Goal: Task Accomplishment & Management: Complete application form

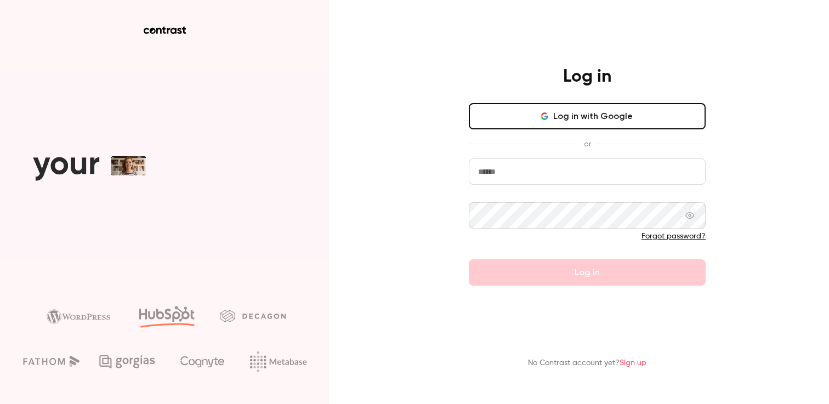
click at [591, 126] on button "Log in with Google" at bounding box center [587, 116] width 237 height 26
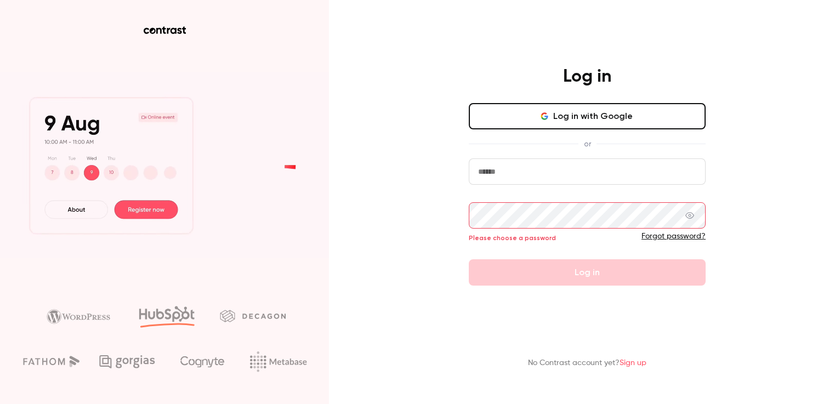
click at [503, 176] on input "email" at bounding box center [587, 171] width 237 height 26
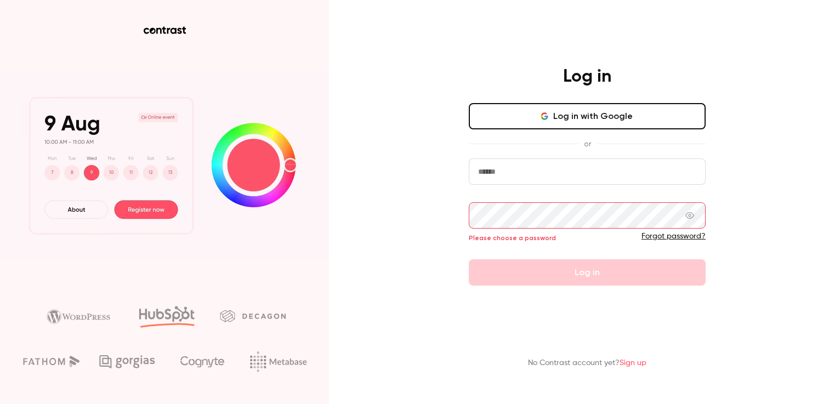
type input "**********"
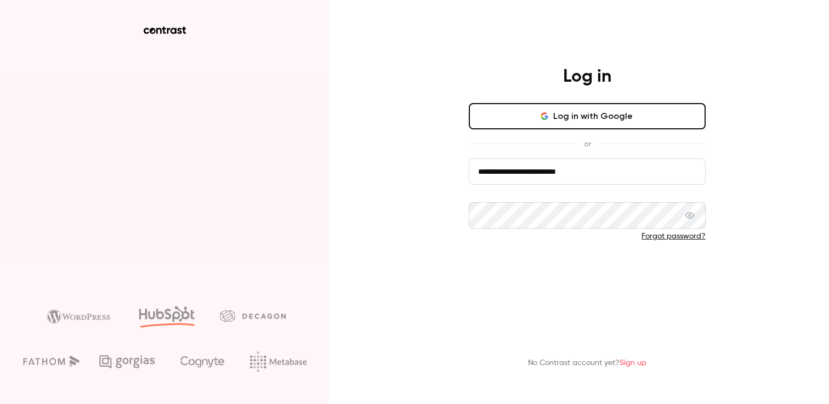
click at [544, 265] on button "Log in" at bounding box center [587, 272] width 237 height 26
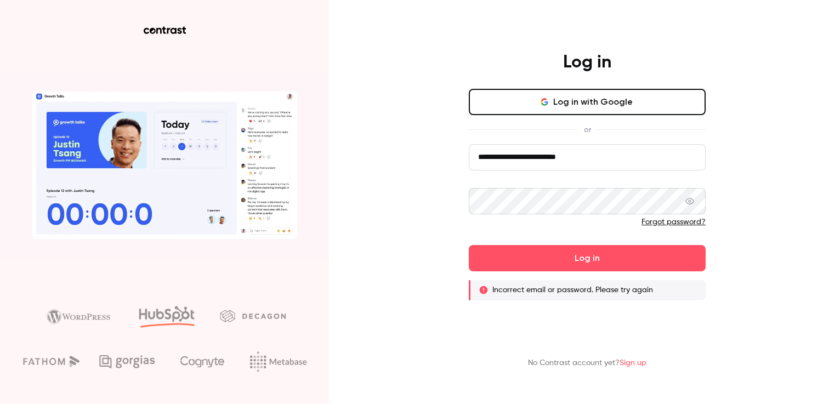
click at [597, 163] on input "**********" at bounding box center [587, 157] width 237 height 26
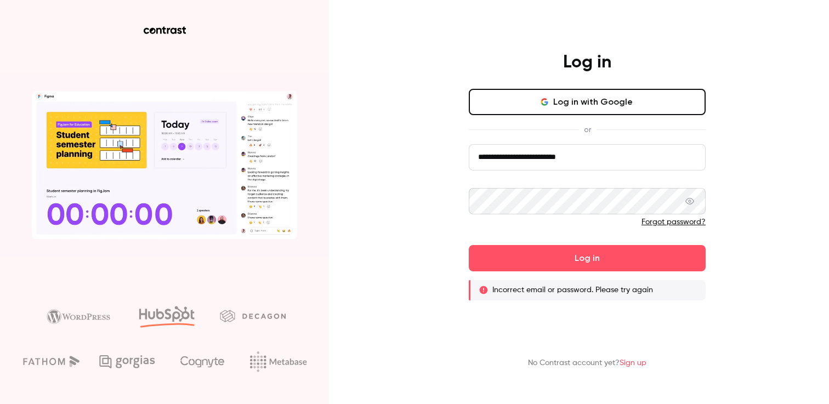
click at [597, 163] on input "**********" at bounding box center [587, 157] width 237 height 26
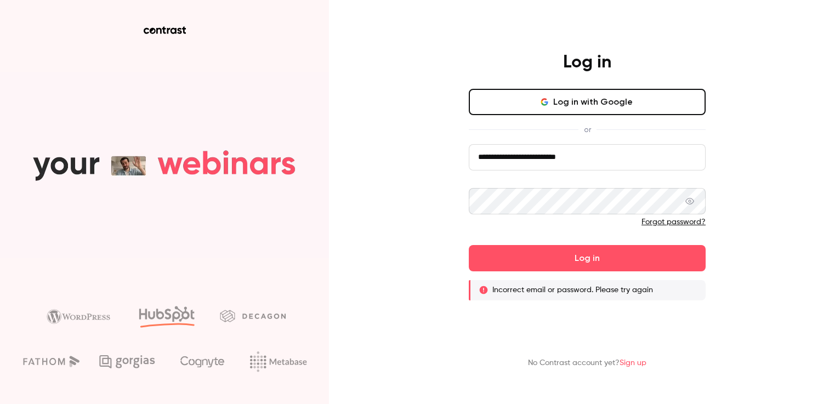
click at [555, 166] on input "**********" at bounding box center [587, 157] width 237 height 26
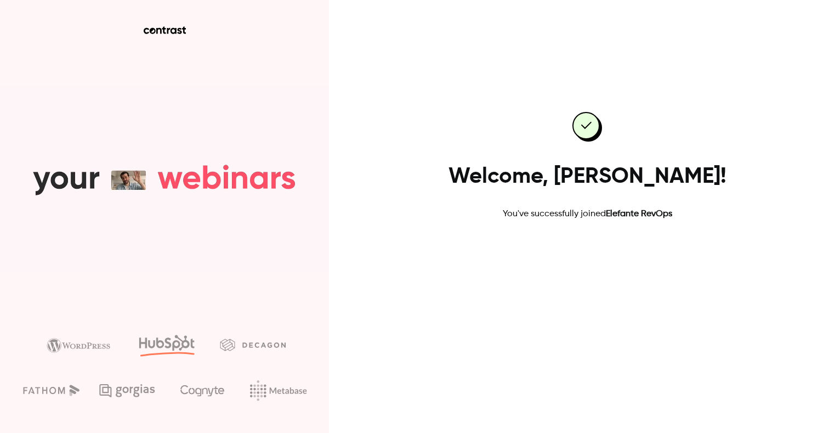
click at [599, 256] on link "Go to dashboard" at bounding box center [587, 255] width 93 height 26
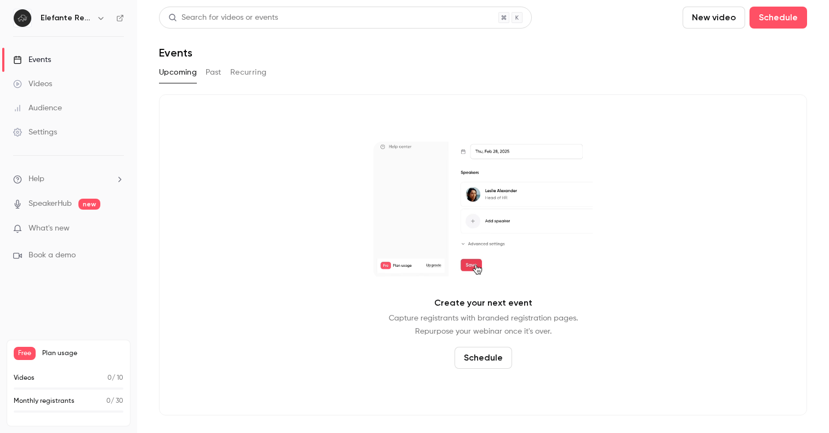
click at [494, 362] on button "Schedule" at bounding box center [483, 357] width 58 height 22
click at [44, 257] on div at bounding box center [414, 216] width 829 height 433
click at [33, 253] on span "Book a demo" at bounding box center [52, 255] width 47 height 12
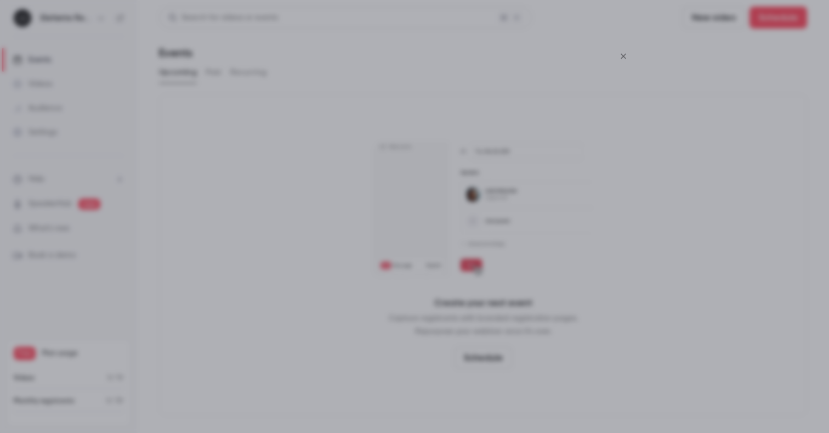
click at [626, 54] on icon "Close" at bounding box center [623, 56] width 13 height 9
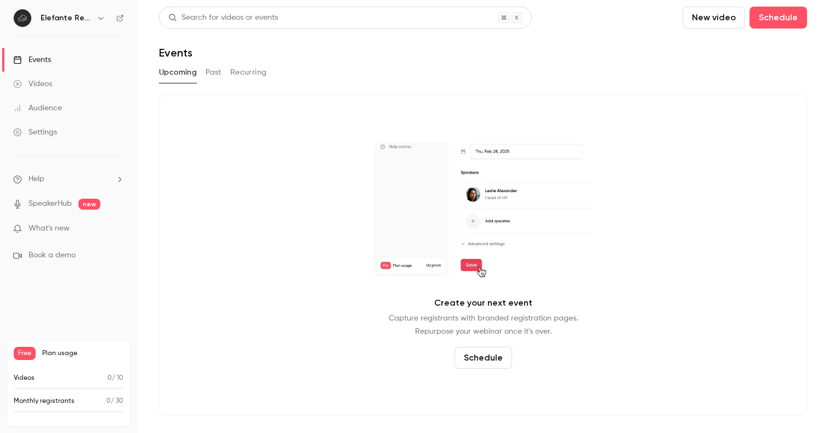
click at [485, 359] on button "Schedule" at bounding box center [483, 357] width 58 height 22
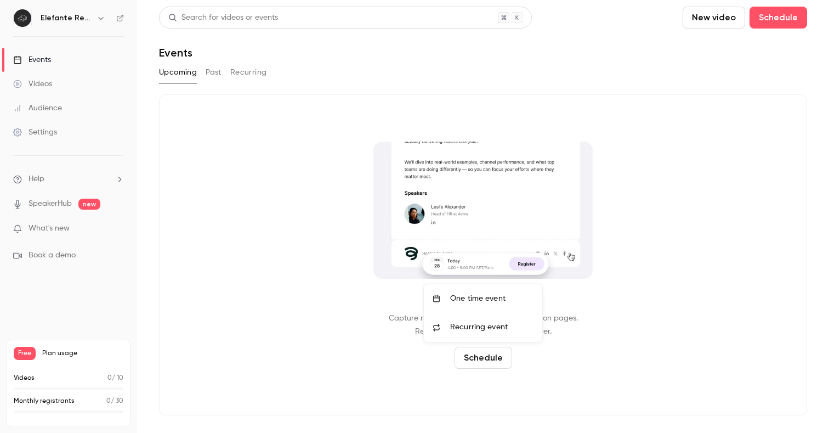
click at [482, 302] on div "One time event" at bounding box center [491, 298] width 83 height 11
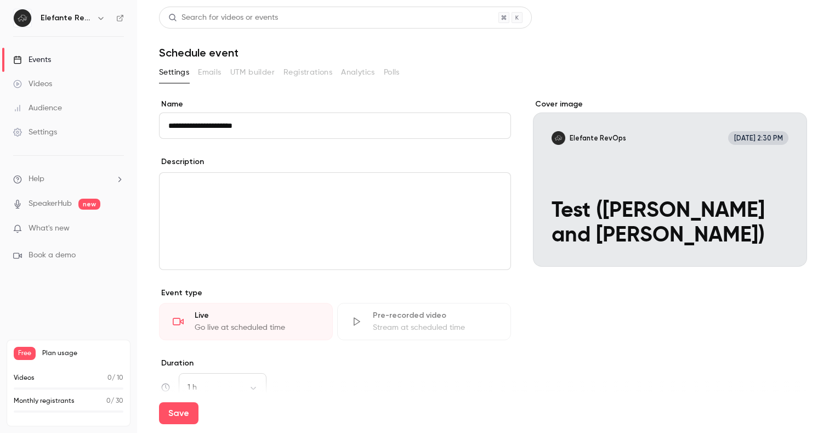
drag, startPoint x: 258, startPoint y: 127, endPoint x: 158, endPoint y: 127, distance: 99.8
click at [158, 127] on main "**********" at bounding box center [483, 216] width 692 height 433
type input "**********"
click at [232, 186] on p "editor" at bounding box center [334, 185] width 333 height 13
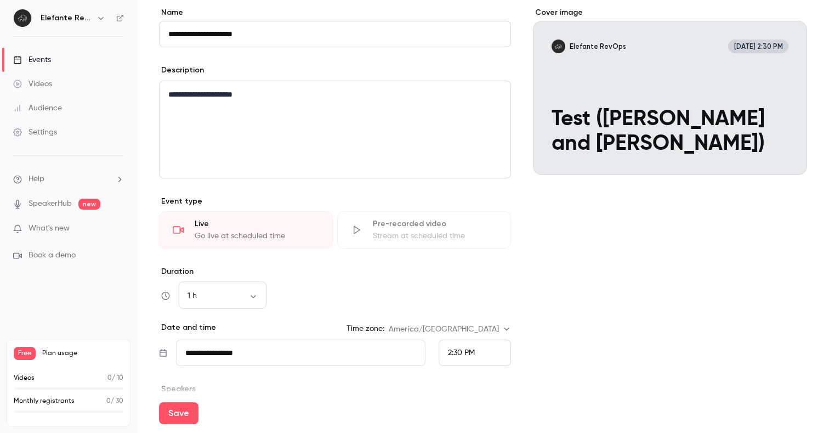
scroll to position [92, 0]
click at [233, 294] on body "**********" at bounding box center [414, 216] width 829 height 433
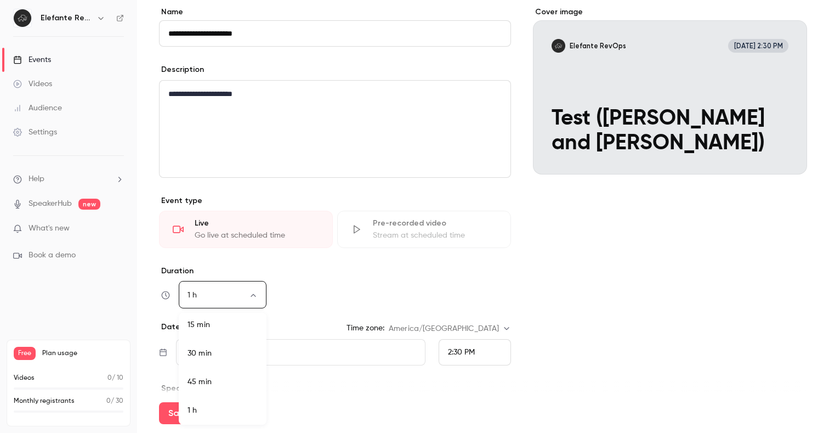
click at [229, 325] on li "15 min" at bounding box center [223, 324] width 88 height 29
type input "**"
click at [347, 280] on div "Duration 15 min ** ​" at bounding box center [335, 286] width 352 height 43
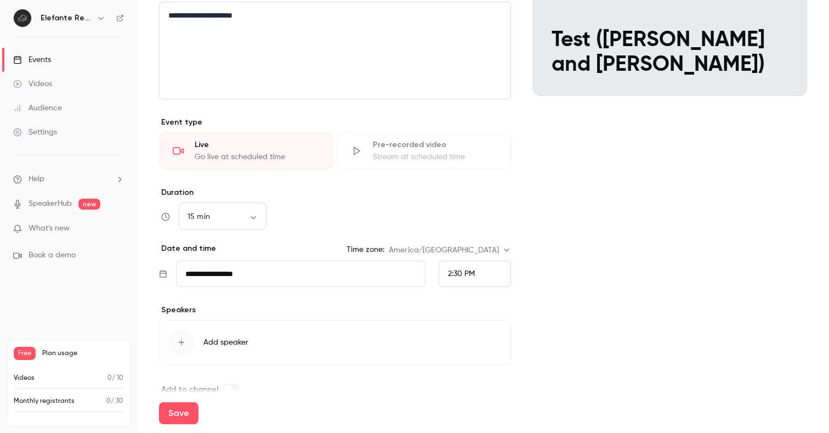
scroll to position [174, 0]
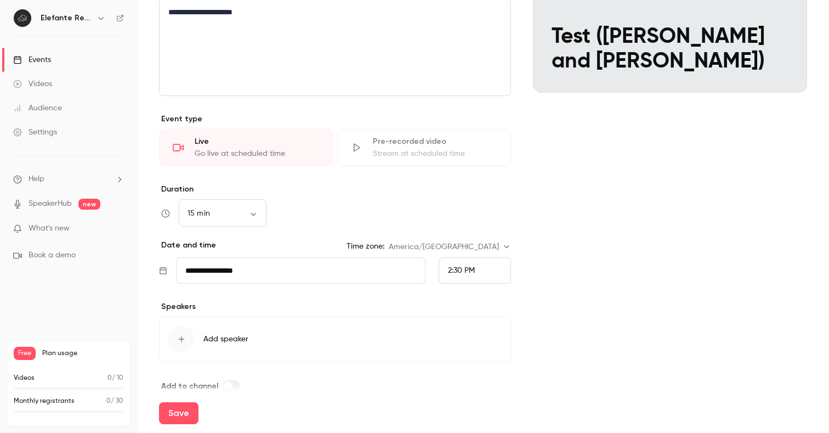
click at [498, 274] on div "2:30 PM" at bounding box center [475, 270] width 72 height 26
click at [462, 270] on div at bounding box center [414, 216] width 829 height 433
click at [460, 271] on span "2:30 PM" at bounding box center [461, 270] width 27 height 8
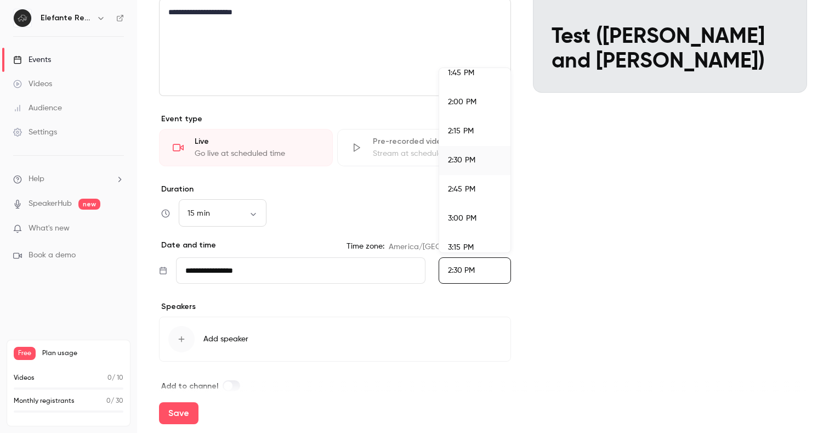
click at [469, 186] on span "2:45 PM" at bounding box center [461, 189] width 27 height 8
click at [560, 268] on div "Cover image Elefante RevOps [DATE] 2:45 PM Test ([PERSON_NAME] and [PERSON_NAME…" at bounding box center [670, 158] width 274 height 467
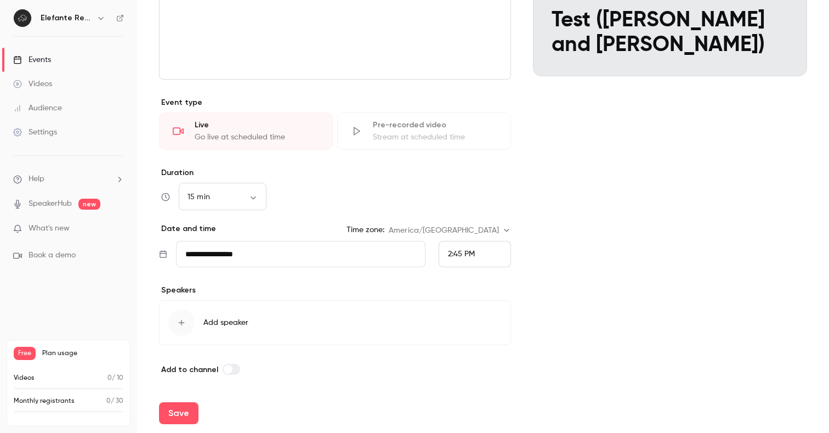
click at [175, 321] on div "button" at bounding box center [181, 322] width 26 height 26
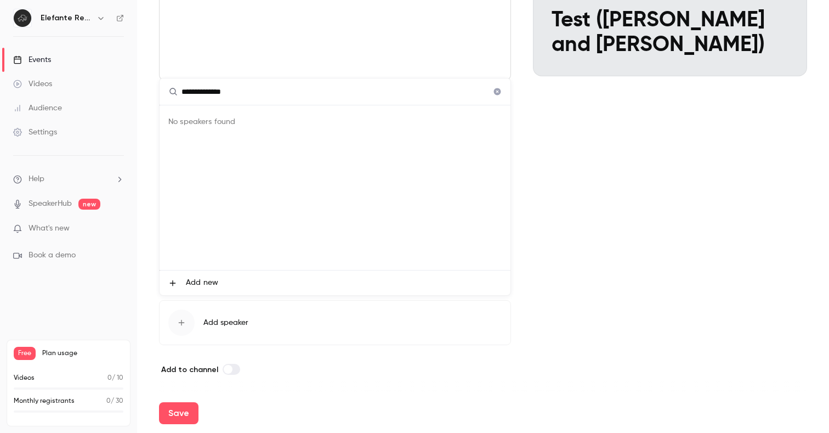
type input "**********"
click at [186, 282] on span "Add new" at bounding box center [202, 283] width 32 height 12
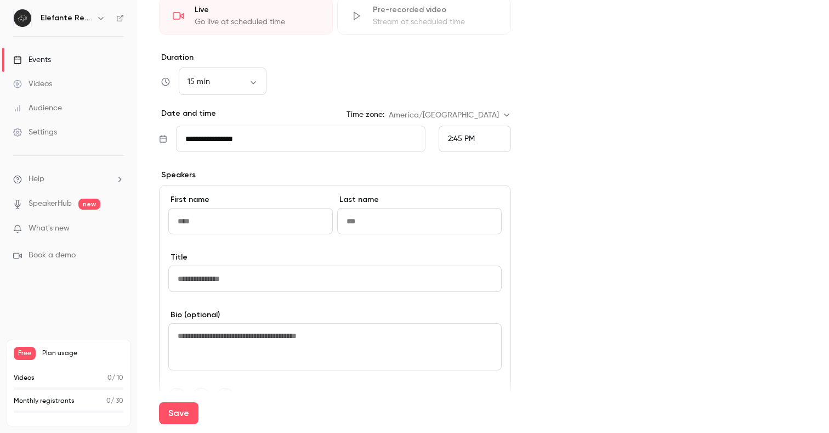
scroll to position [307, 0]
type input "*****"
type input "**********"
click at [198, 278] on input at bounding box center [334, 277] width 333 height 26
type input "**********"
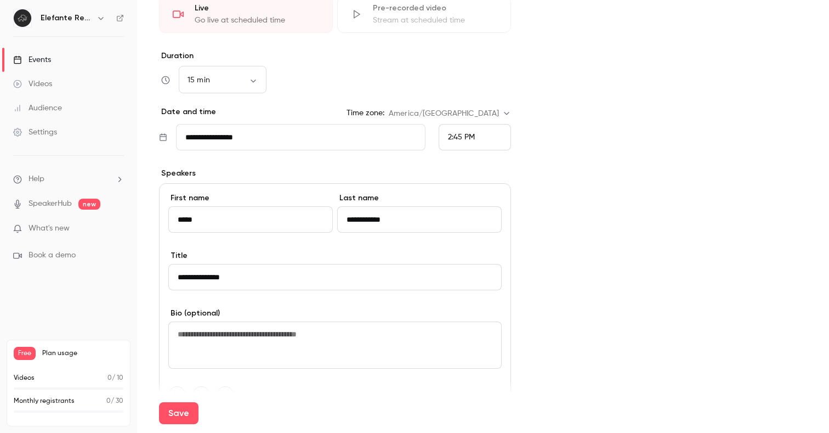
click at [189, 337] on textarea at bounding box center [334, 344] width 333 height 47
type textarea "****"
click at [175, 417] on button "Save" at bounding box center [178, 413] width 39 height 22
type input "**"
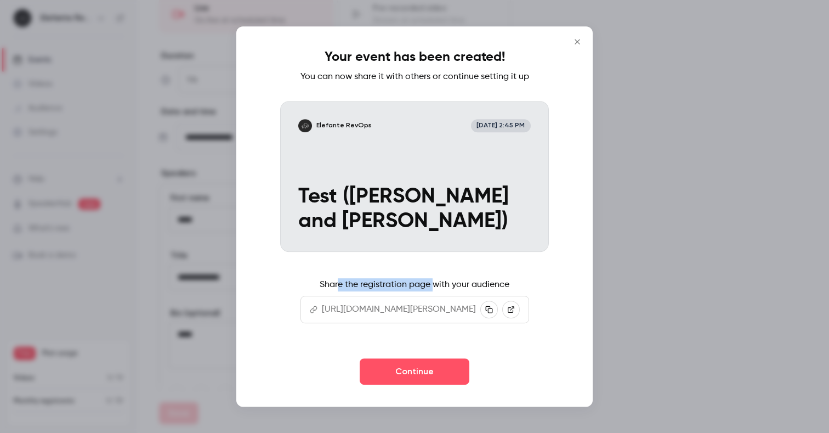
drag, startPoint x: 338, startPoint y: 285, endPoint x: 436, endPoint y: 284, distance: 98.1
click at [436, 284] on p "Share the registration page with your audience" at bounding box center [415, 284] width 190 height 13
click at [454, 283] on p "Share the registration page with your audience" at bounding box center [415, 284] width 190 height 13
drag, startPoint x: 518, startPoint y: 283, endPoint x: 302, endPoint y: 281, distance: 216.0
click at [302, 281] on div "Share the registration page with your audience [URL][DOMAIN_NAME][PERSON_NAME]" at bounding box center [414, 300] width 229 height 45
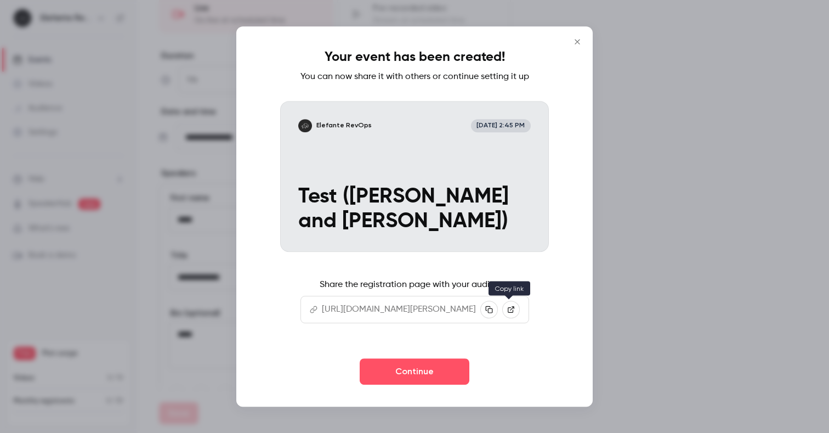
click at [492, 308] on icon "button" at bounding box center [488, 309] width 7 height 7
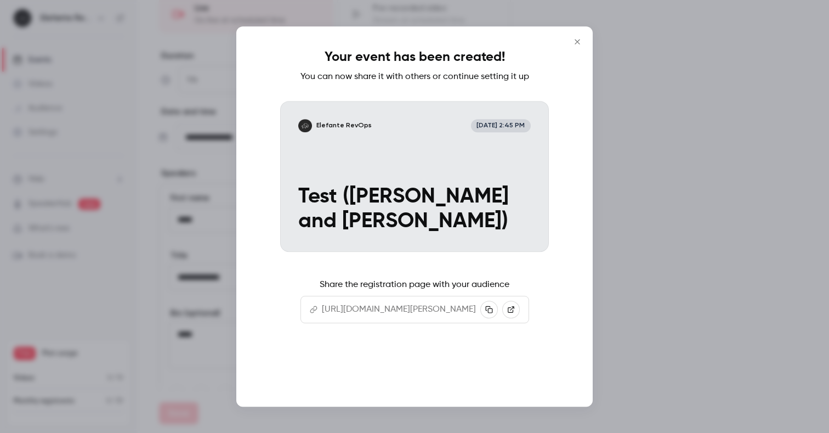
click at [453, 378] on button "Continue" at bounding box center [415, 371] width 110 height 26
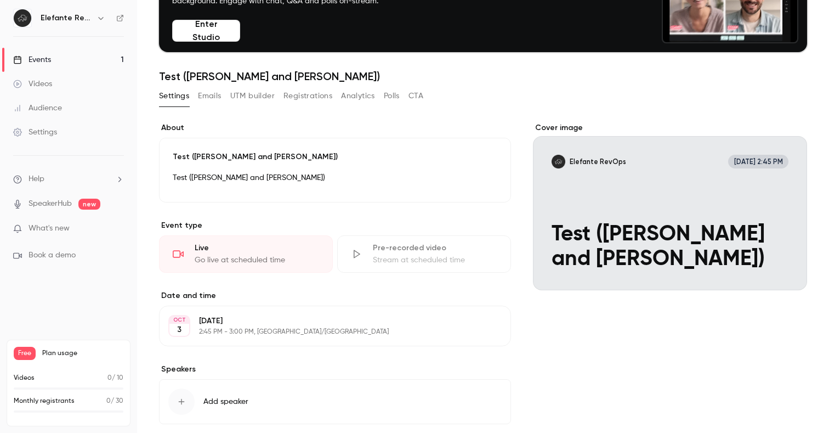
scroll to position [93, 0]
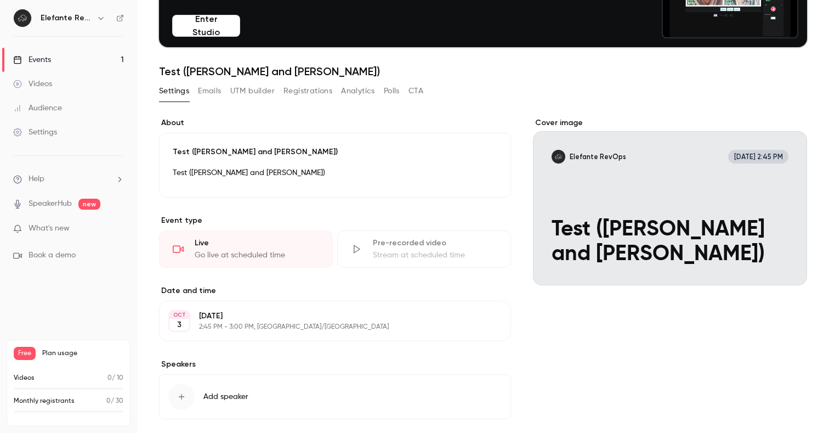
click at [255, 323] on p "2:45 PM - 3:00 PM, [GEOGRAPHIC_DATA]/[GEOGRAPHIC_DATA]" at bounding box center [326, 326] width 254 height 9
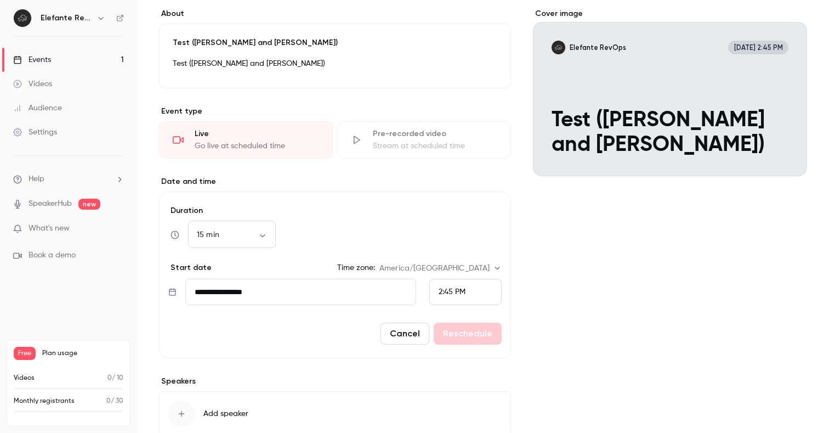
scroll to position [274, 0]
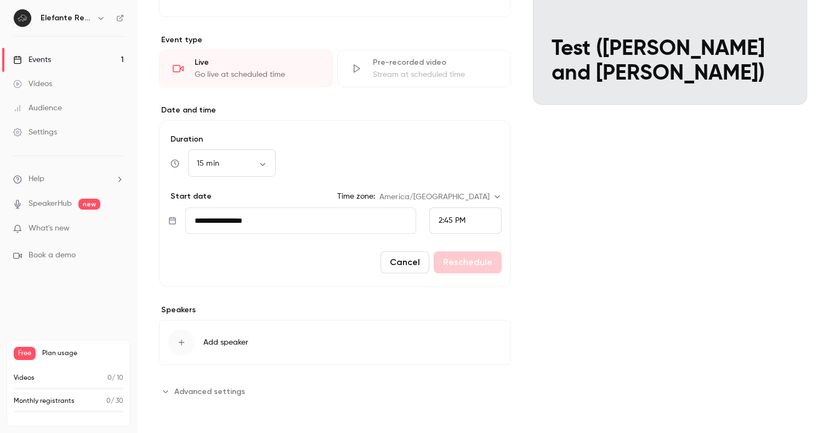
click at [214, 340] on span "Add speaker" at bounding box center [225, 342] width 45 height 11
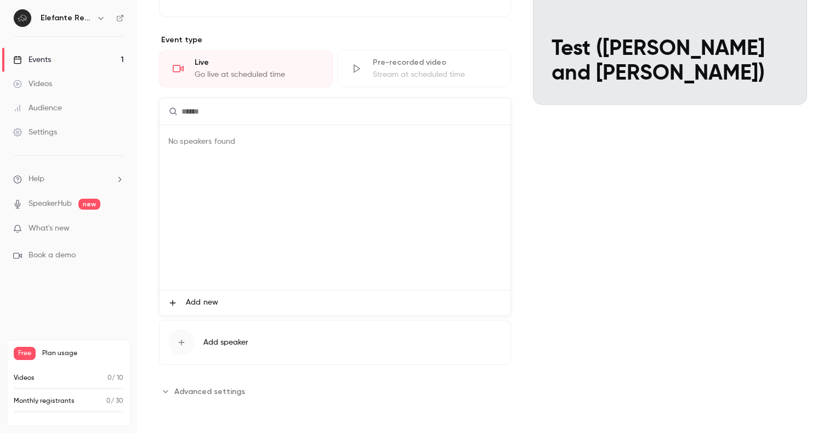
click at [627, 204] on div at bounding box center [414, 216] width 829 height 433
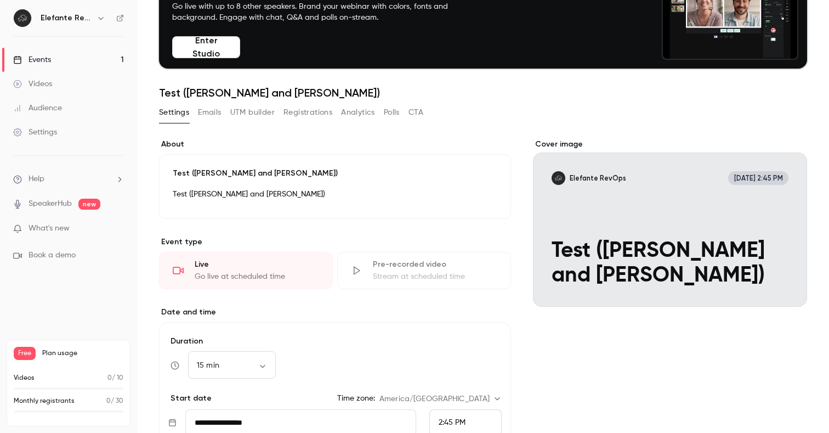
scroll to position [66, 0]
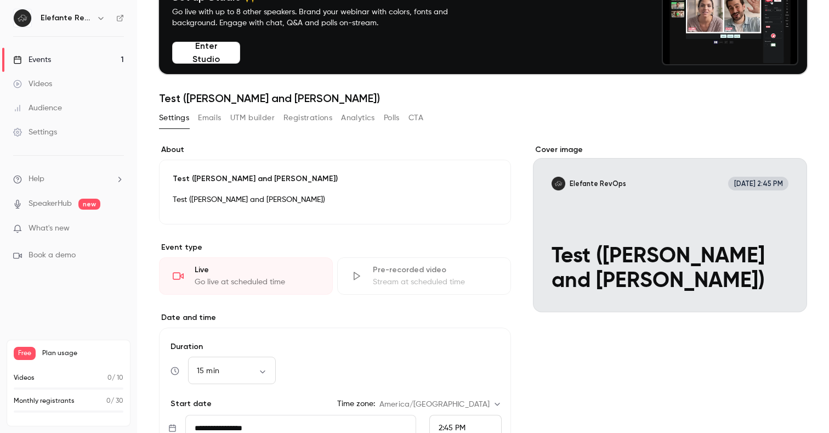
click at [296, 122] on button "Registrations" at bounding box center [307, 118] width 49 height 18
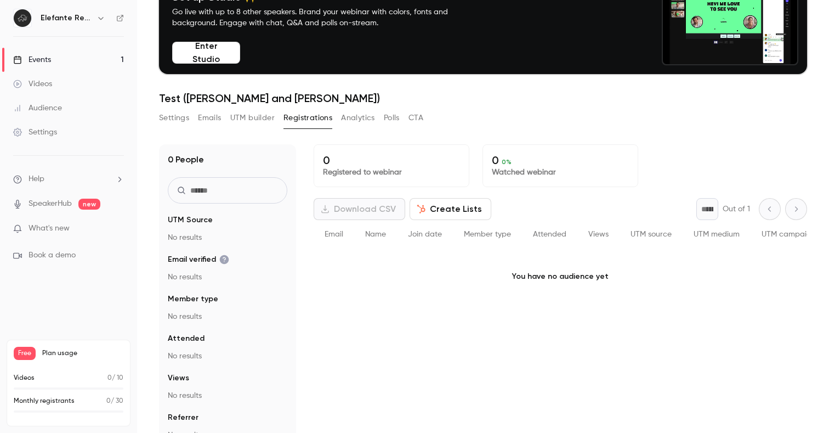
click at [361, 117] on button "Analytics" at bounding box center [358, 118] width 34 height 18
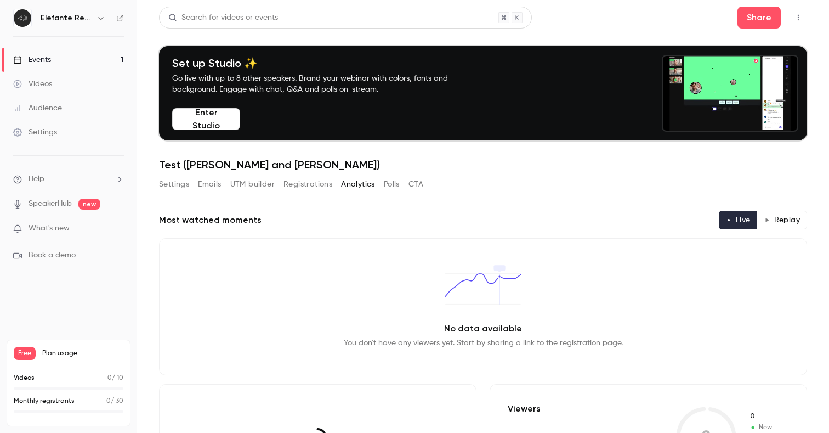
click at [246, 180] on button "UTM builder" at bounding box center [252, 184] width 44 height 18
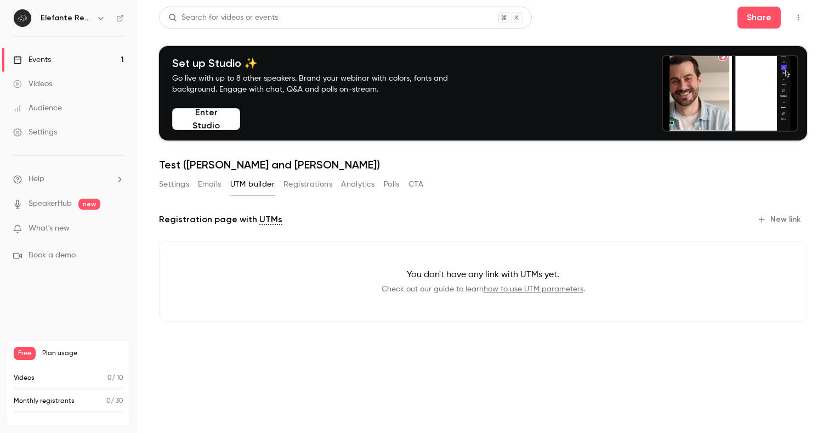
click at [208, 183] on button "Emails" at bounding box center [209, 184] width 23 height 18
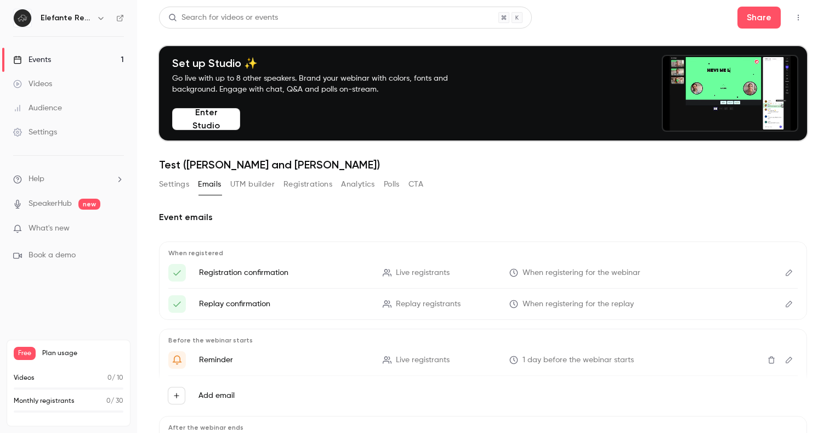
click at [179, 180] on button "Settings" at bounding box center [174, 184] width 30 height 18
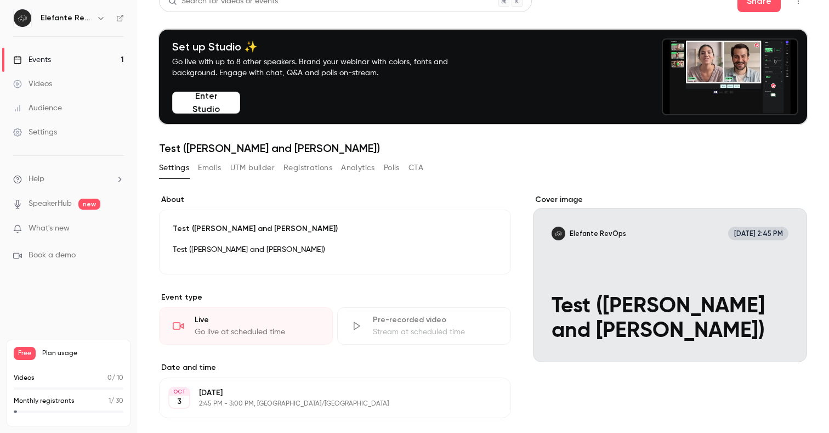
scroll to position [19, 0]
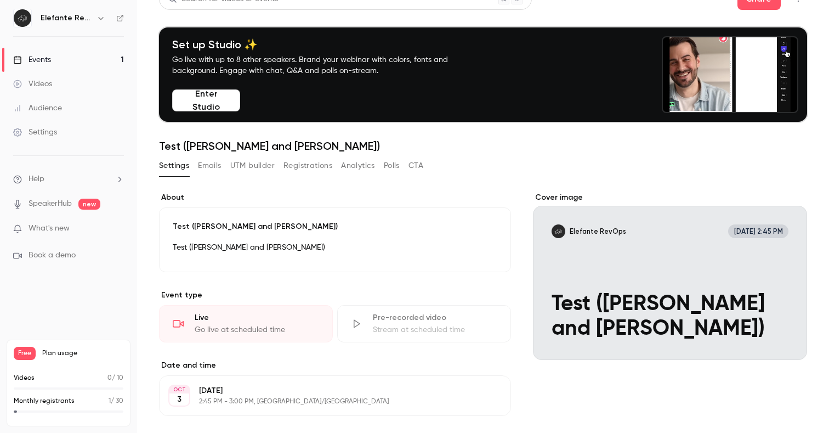
click at [203, 329] on div "Go live at scheduled time" at bounding box center [257, 329] width 124 height 11
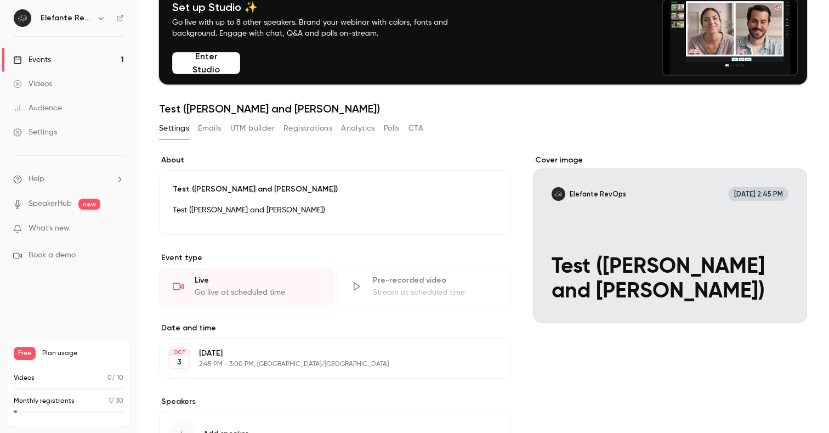
scroll to position [73, 0]
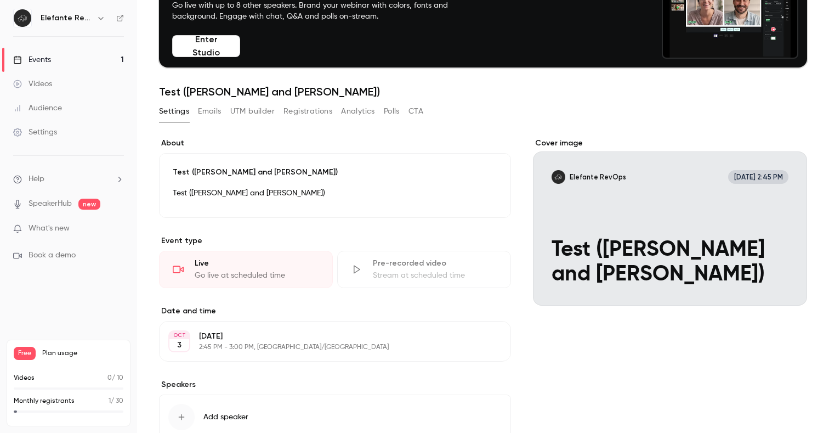
click at [257, 340] on p "[DATE]" at bounding box center [326, 336] width 254 height 11
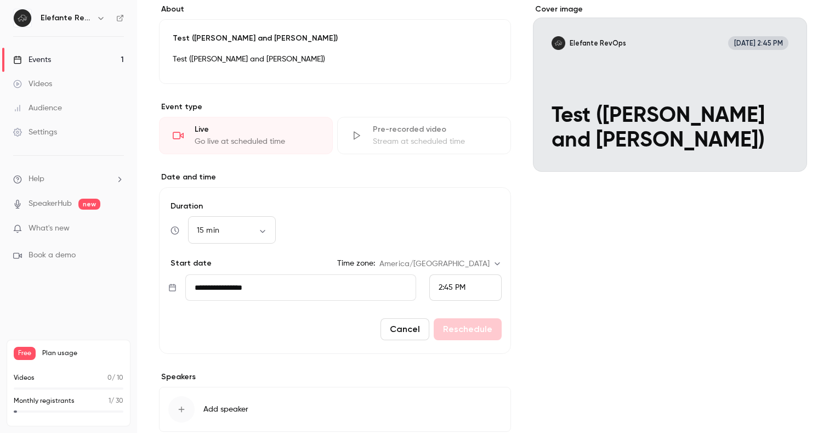
scroll to position [0, 0]
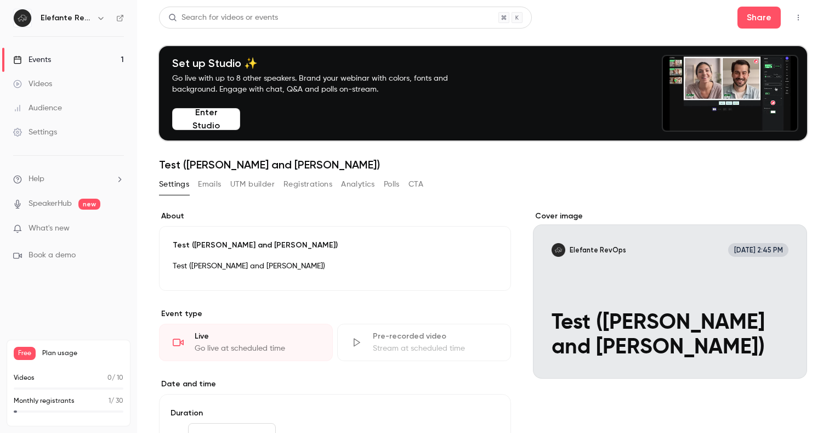
click at [219, 127] on button "Enter Studio" at bounding box center [206, 119] width 68 height 22
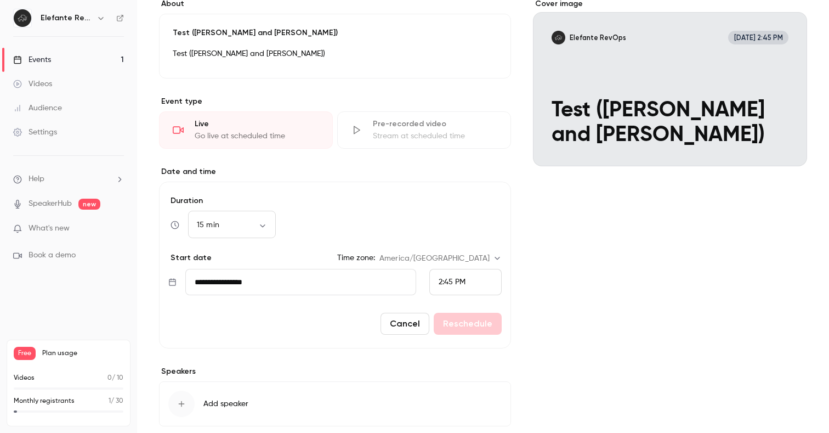
scroll to position [274, 0]
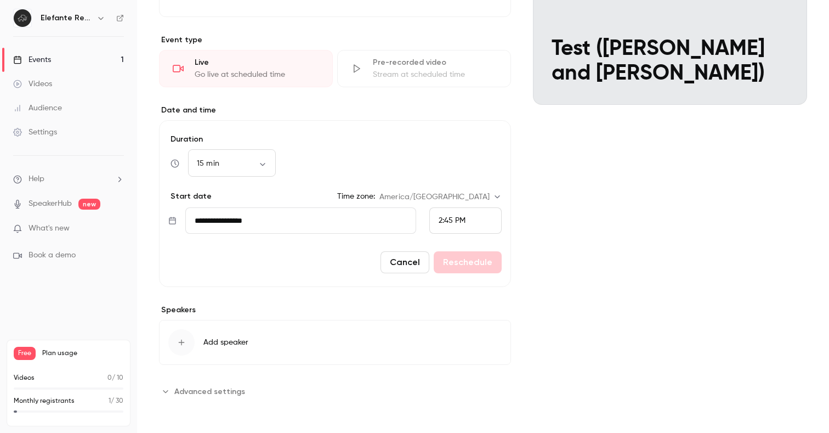
click at [566, 246] on div "Cover image Elefante RevOps [DATE] 2:45 PM Test ([PERSON_NAME] and [PERSON_NAME…" at bounding box center [670, 168] width 274 height 463
click at [477, 226] on div "2:45 PM" at bounding box center [465, 220] width 72 height 26
click at [458, 143] on div "3:00 PM" at bounding box center [466, 140] width 54 height 12
click at [459, 269] on button "Reschedule" at bounding box center [468, 262] width 68 height 22
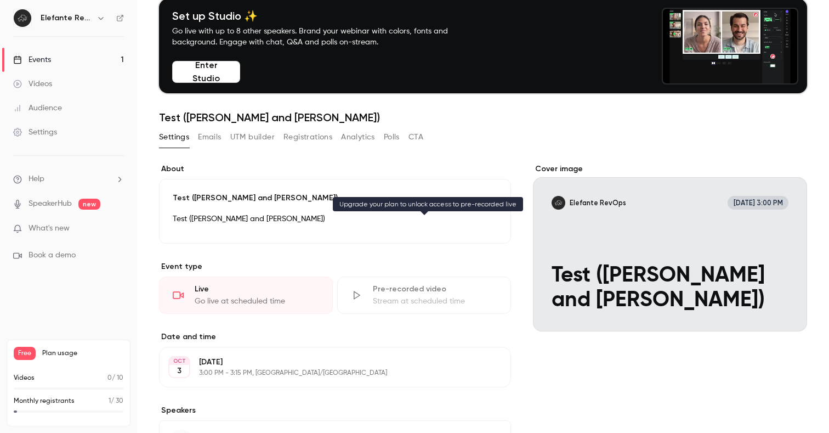
scroll to position [122, 0]
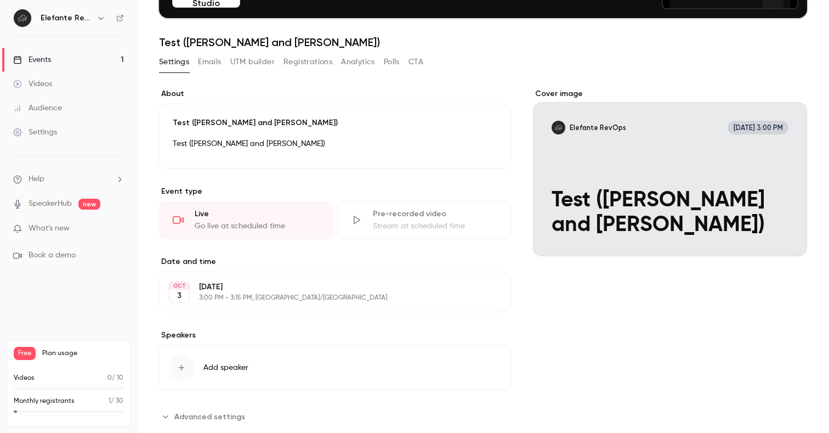
click at [311, 286] on p "[DATE]" at bounding box center [326, 286] width 254 height 11
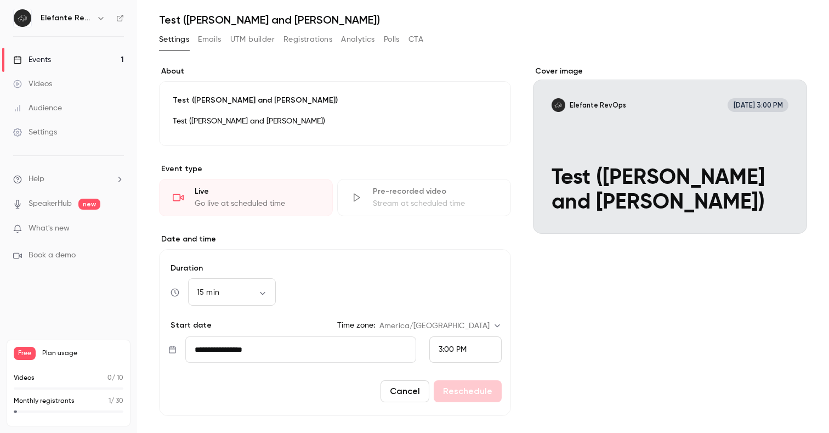
scroll to position [92, 0]
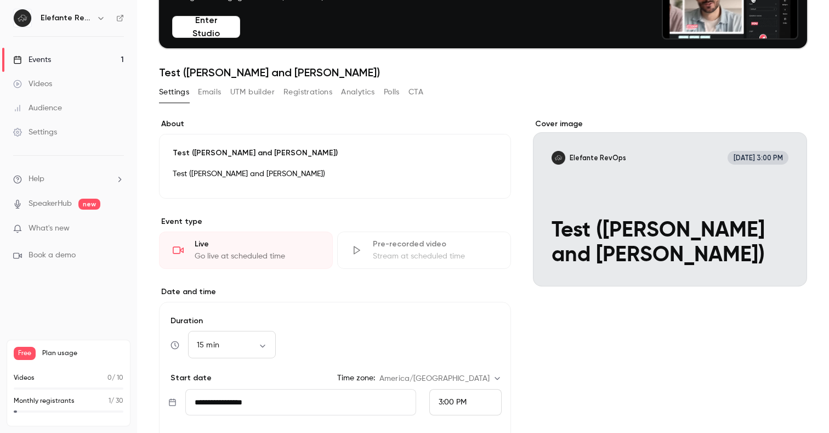
click at [261, 246] on div "Live" at bounding box center [257, 243] width 124 height 11
click at [200, 249] on div "Live" at bounding box center [257, 243] width 124 height 11
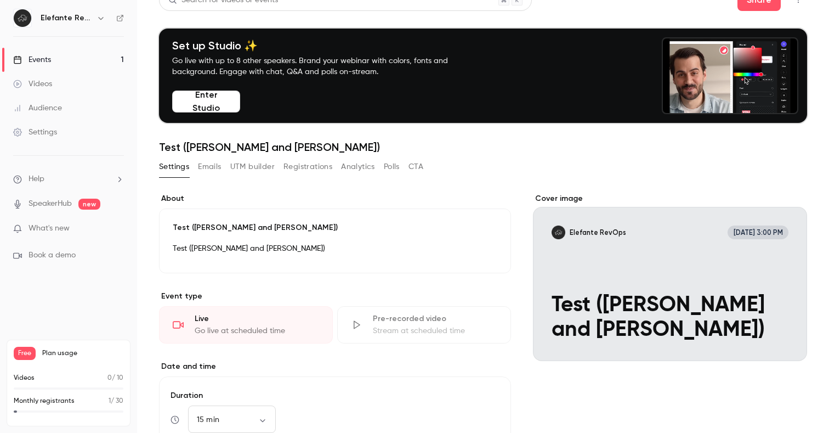
scroll to position [0, 0]
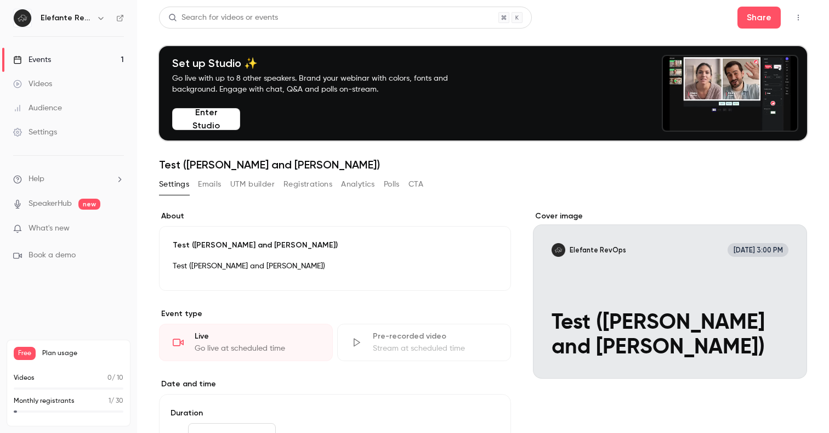
click at [206, 122] on button "Enter Studio" at bounding box center [206, 119] width 68 height 22
click at [35, 59] on div "Events" at bounding box center [32, 59] width 38 height 11
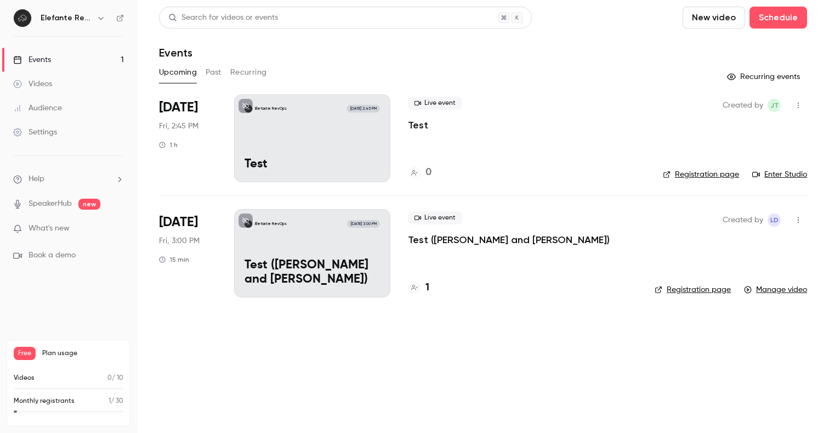
click at [788, 175] on link "Enter Studio" at bounding box center [779, 174] width 55 height 11
click at [397, 54] on div "Events" at bounding box center [483, 52] width 648 height 13
click at [795, 110] on button "button" at bounding box center [798, 105] width 18 height 18
click at [685, 79] on div at bounding box center [414, 216] width 829 height 433
click at [797, 109] on icon "button" at bounding box center [798, 105] width 9 height 8
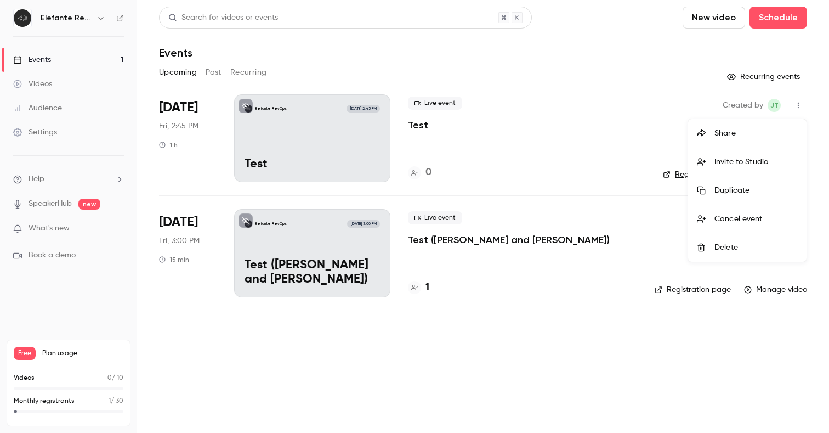
click at [632, 226] on div at bounding box center [414, 216] width 829 height 433
click at [800, 222] on icon "button" at bounding box center [798, 220] width 9 height 8
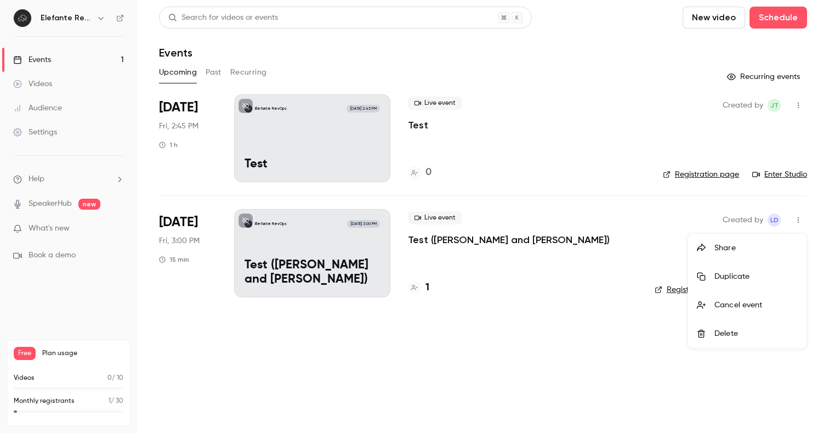
click at [622, 248] on div at bounding box center [414, 216] width 829 height 433
click at [288, 134] on div "Elefante RevOps [DATE] 2:45 PM Test" at bounding box center [312, 138] width 156 height 88
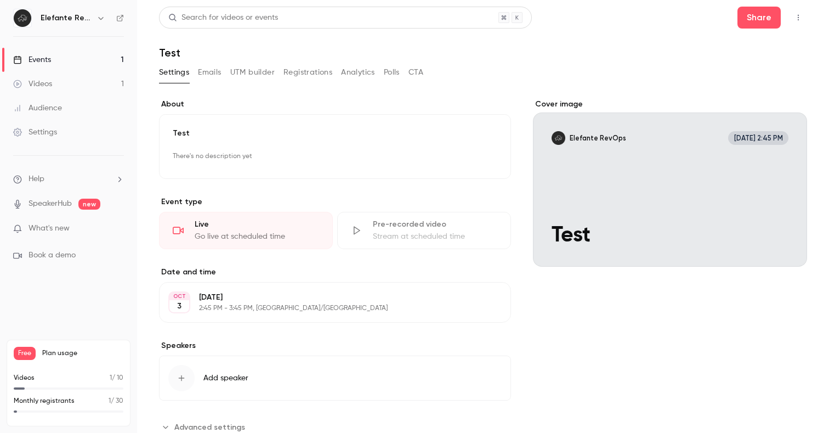
click at [257, 72] on button "UTM builder" at bounding box center [252, 73] width 44 height 18
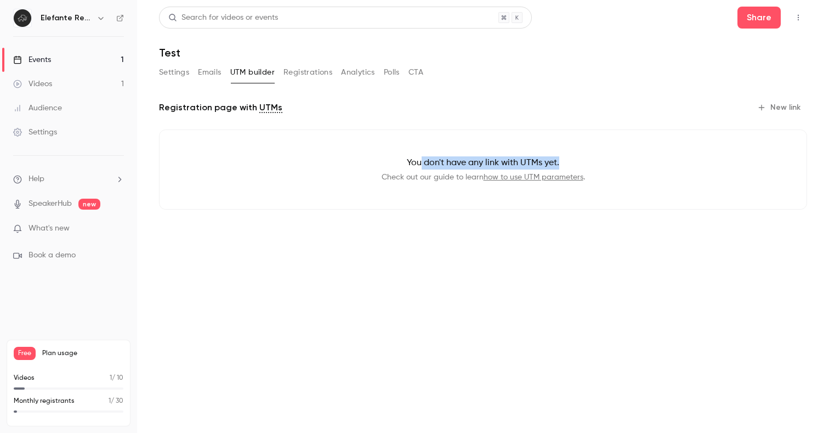
drag, startPoint x: 422, startPoint y: 163, endPoint x: 585, endPoint y: 163, distance: 162.8
click at [585, 163] on p "You don't have any link with UTMs yet." at bounding box center [483, 162] width 612 height 13
click at [773, 110] on button "New link" at bounding box center [780, 108] width 54 height 18
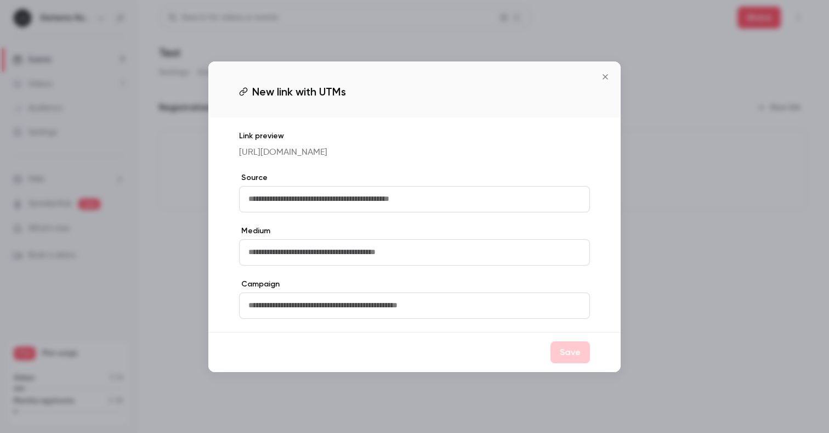
click at [263, 200] on input "text" at bounding box center [414, 199] width 351 height 26
type input "********"
click at [291, 259] on input "text" at bounding box center [414, 252] width 351 height 26
click at [329, 147] on p "[URL][DOMAIN_NAME]" at bounding box center [414, 152] width 351 height 13
click at [326, 148] on p "[URL][DOMAIN_NAME]" at bounding box center [414, 152] width 351 height 13
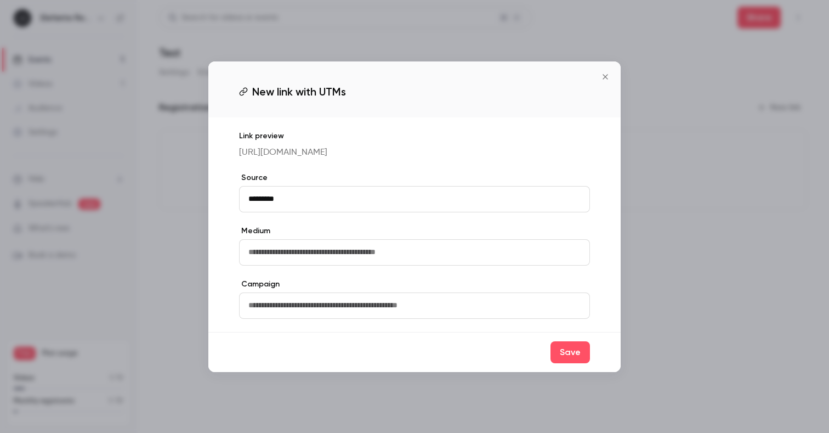
click at [316, 90] on span "New link with UTMs" at bounding box center [299, 91] width 94 height 16
click at [268, 201] on input "********" at bounding box center [414, 199] width 351 height 26
paste input "**********"
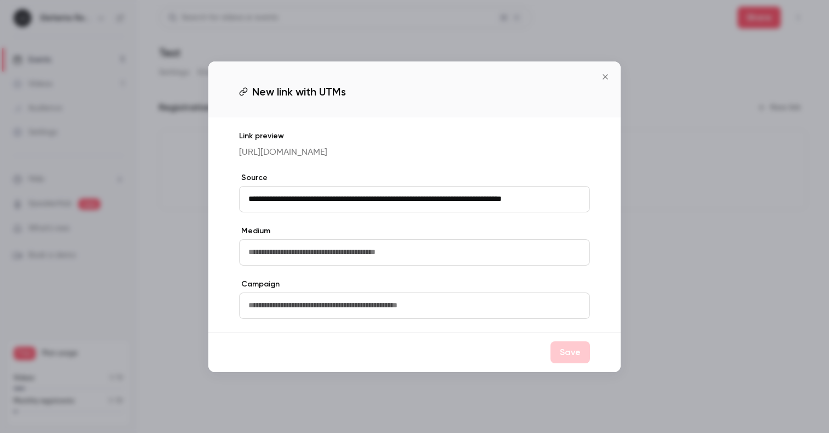
scroll to position [0, 12]
type input "**********"
click at [315, 236] on label "Medium" at bounding box center [414, 230] width 351 height 11
click at [565, 361] on button "Save" at bounding box center [569, 352] width 39 height 22
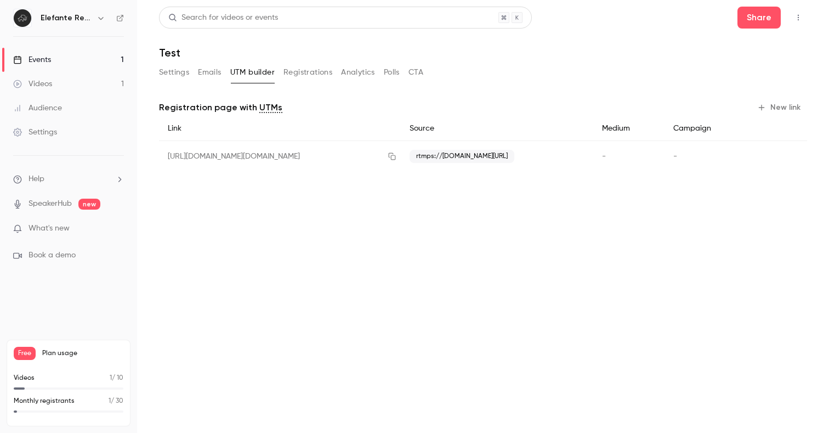
click at [167, 71] on button "Settings" at bounding box center [174, 73] width 30 height 18
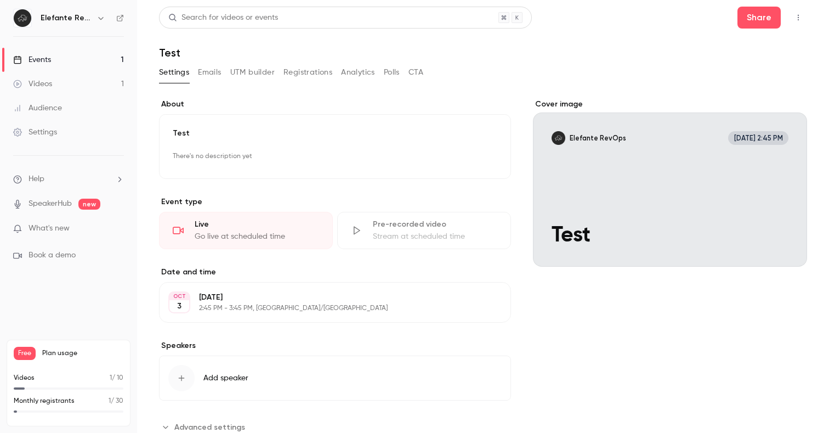
click at [228, 241] on div "Go live at scheduled time" at bounding box center [257, 236] width 124 height 11
click at [477, 304] on button "Edit" at bounding box center [482, 302] width 40 height 18
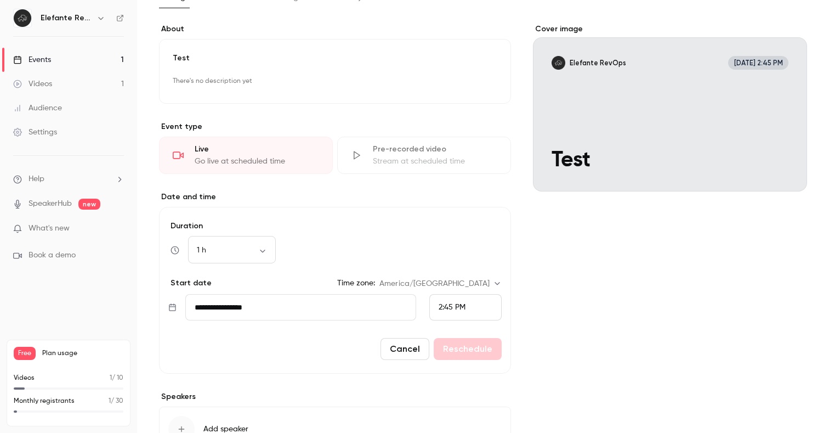
scroll to position [76, 0]
click at [454, 304] on span "2:45 PM" at bounding box center [452, 307] width 27 height 8
click at [457, 259] on div "3:15 PM" at bounding box center [466, 255] width 54 height 12
click at [492, 349] on button "Reschedule" at bounding box center [468, 348] width 68 height 22
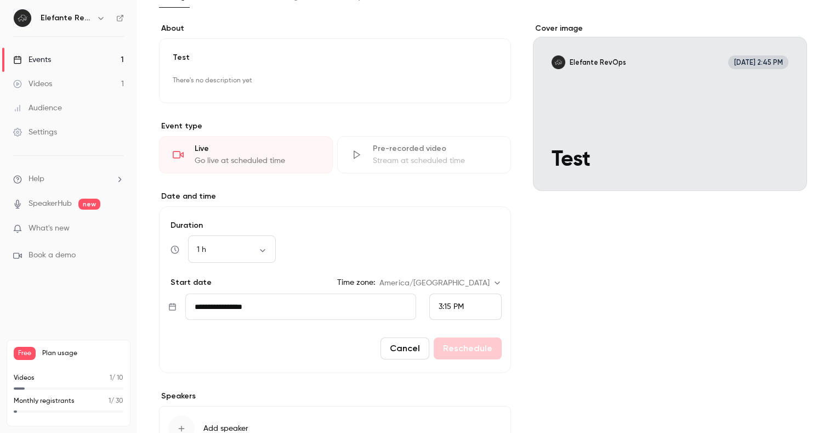
scroll to position [36, 0]
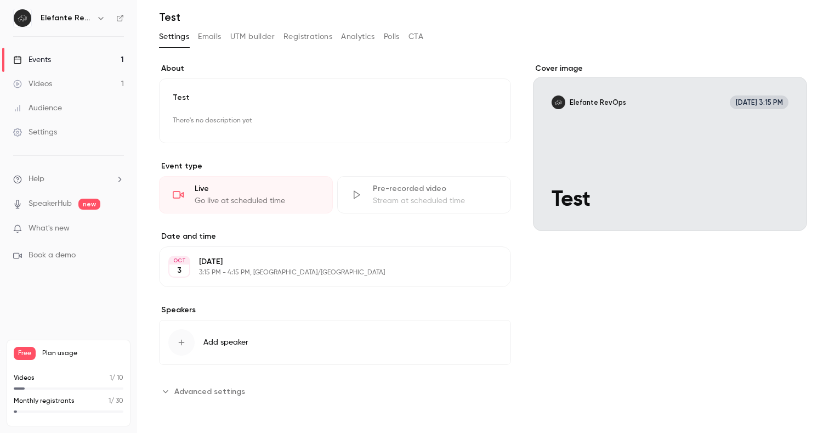
click at [272, 187] on div "Live" at bounding box center [257, 188] width 124 height 11
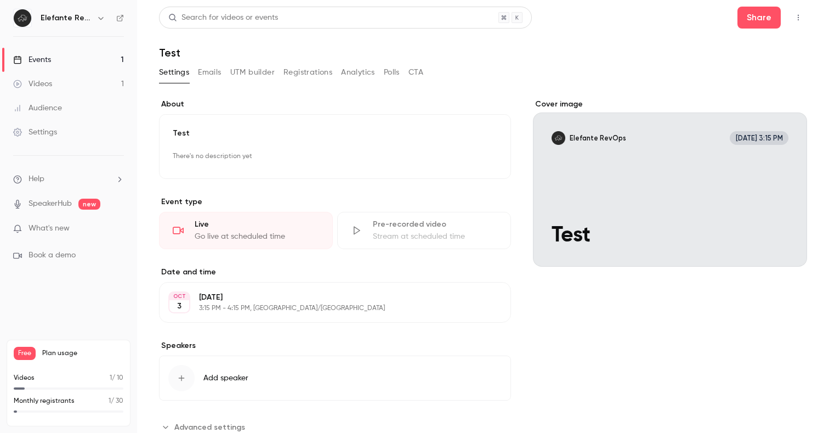
click at [182, 231] on icon at bounding box center [178, 229] width 11 height 7
click at [86, 54] on link "Events 1" at bounding box center [68, 60] width 137 height 24
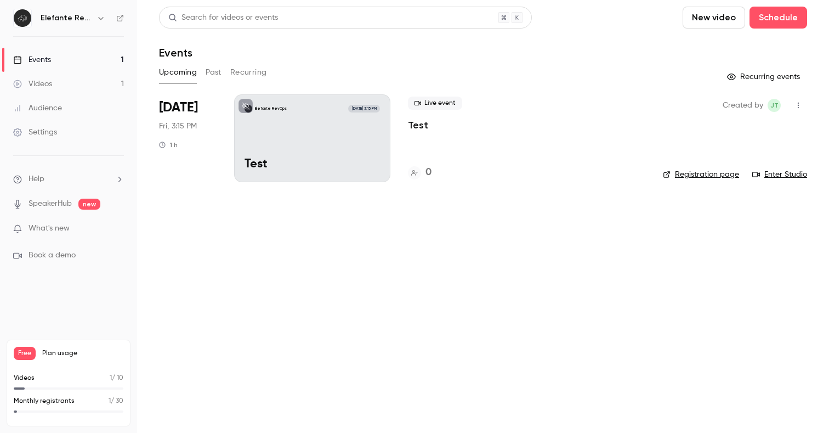
click at [355, 137] on div "Elefante RevOps [DATE] 3:15 PM Test" at bounding box center [312, 138] width 156 height 88
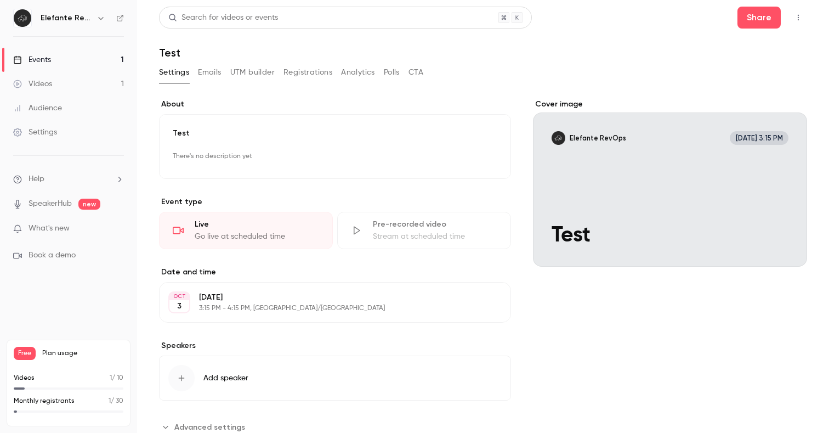
click at [96, 58] on link "Events 1" at bounding box center [68, 60] width 137 height 24
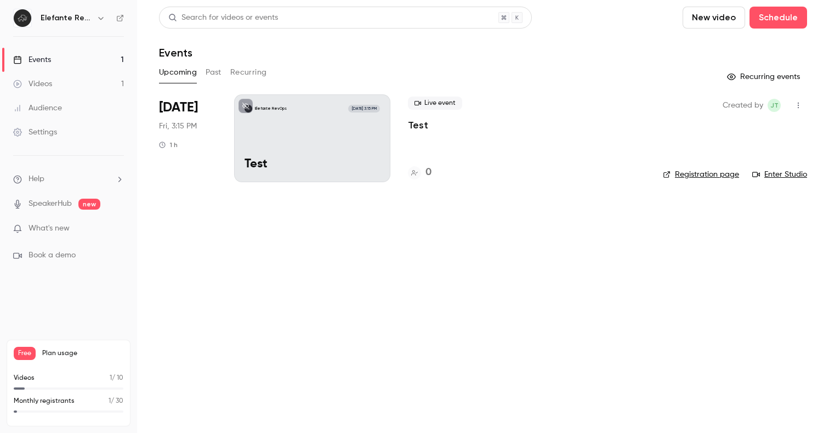
click at [794, 172] on link "Enter Studio" at bounding box center [779, 174] width 55 height 11
click at [333, 158] on p "Test" at bounding box center [312, 164] width 135 height 14
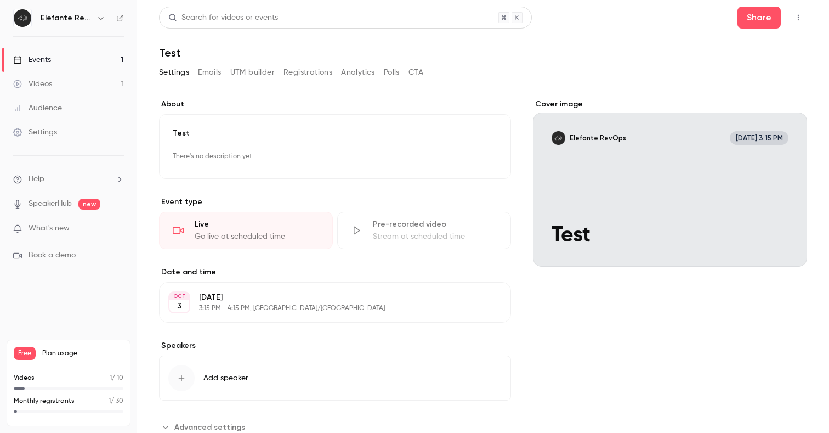
click at [260, 68] on button "UTM builder" at bounding box center [252, 73] width 44 height 18
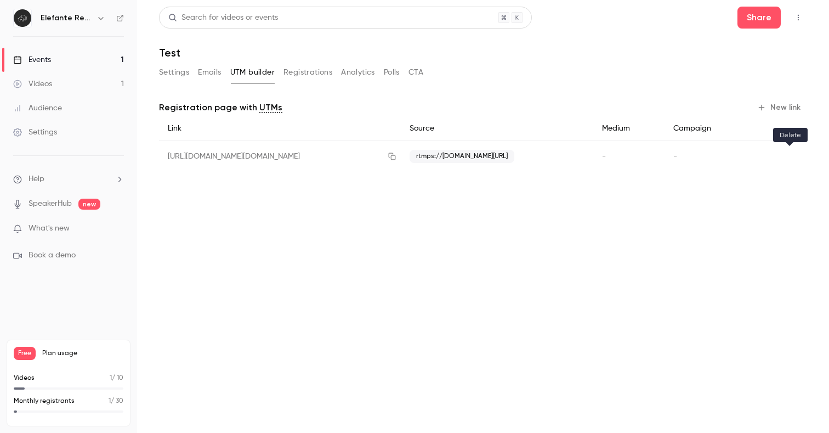
click at [788, 158] on icon "button" at bounding box center [790, 156] width 8 height 8
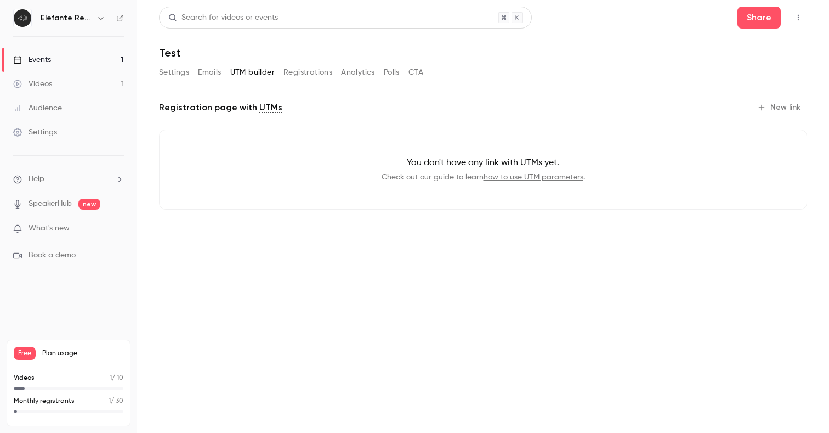
click at [775, 112] on button "New link" at bounding box center [780, 108] width 54 height 18
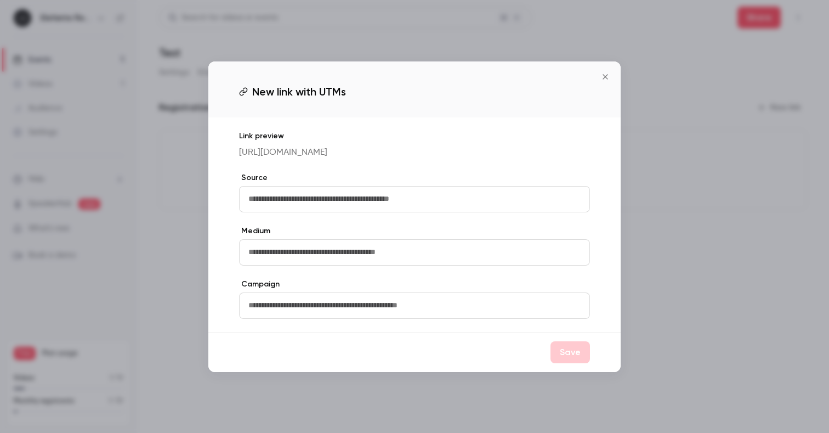
click at [333, 198] on input "text" at bounding box center [414, 199] width 351 height 26
paste input "**********"
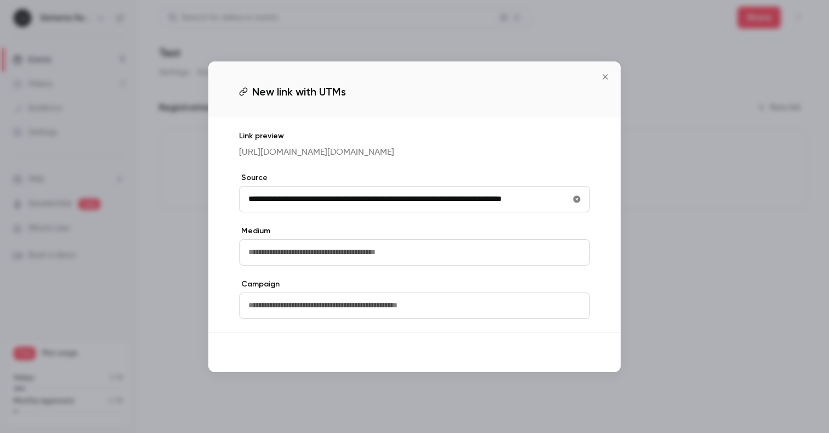
type input "**********"
click at [567, 363] on button "Save" at bounding box center [569, 352] width 39 height 22
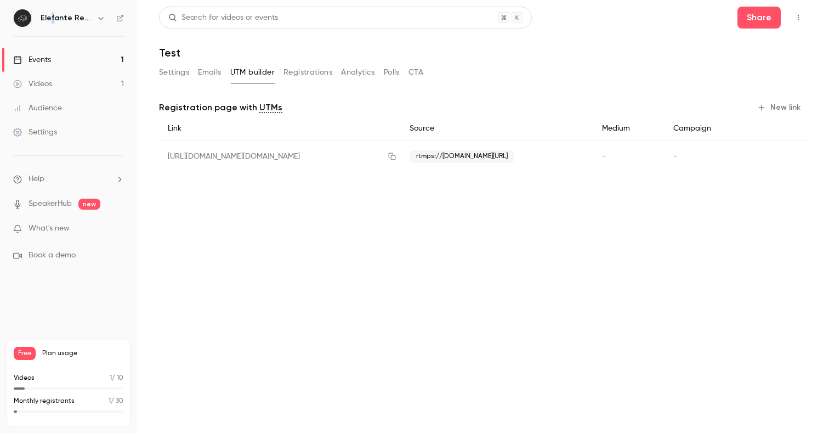
click at [52, 18] on h6 "Elefante RevOps" at bounding box center [67, 18] width 52 height 11
